Goal: Information Seeking & Learning: Learn about a topic

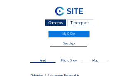
click at [55, 14] on div "Cameras" at bounding box center [56, 22] width 22 height 7
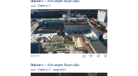
scroll to position [86, 0]
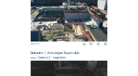
click at [67, 14] on div "Camera 2 - snapshots" at bounding box center [69, 57] width 76 height 3
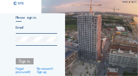
type input "[EMAIL_ADDRESS][DOMAIN_NAME]"
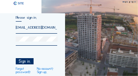
click at [30, 14] on div "Sign in." at bounding box center [25, 61] width 18 height 6
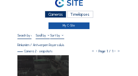
scroll to position [8, 0]
click at [67, 14] on link "My C-Site" at bounding box center [68, 25] width 41 height 7
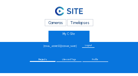
click at [56, 14] on div "Cameras" at bounding box center [56, 22] width 22 height 7
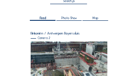
scroll to position [41, 0]
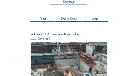
click at [79, 14] on span "Map" at bounding box center [95, 18] width 6 height 3
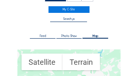
scroll to position [8, 0]
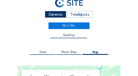
click at [69, 14] on span "Photo Show" at bounding box center [69, 51] width 16 height 3
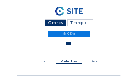
click at [53, 14] on div "Cameras" at bounding box center [56, 22] width 22 height 7
click at [41, 14] on span "Feed" at bounding box center [43, 61] width 6 height 3
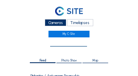
click at [67, 14] on input "text" at bounding box center [68, 43] width 37 height 3
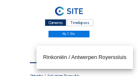
click at [79, 14] on div "Rinkoniën / Antwerpen Royerssluis" at bounding box center [84, 57] width 83 height 7
type input "Rinkoniën / Antwerpen Royerssluis"
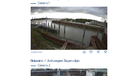
scroll to position [75, 0]
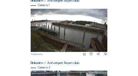
click at [70, 14] on img at bounding box center [69, 30] width 76 height 43
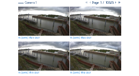
scroll to position [58, 0]
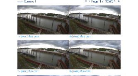
click at [43, 14] on img at bounding box center [42, 19] width 51 height 29
